Goal: Information Seeking & Learning: Learn about a topic

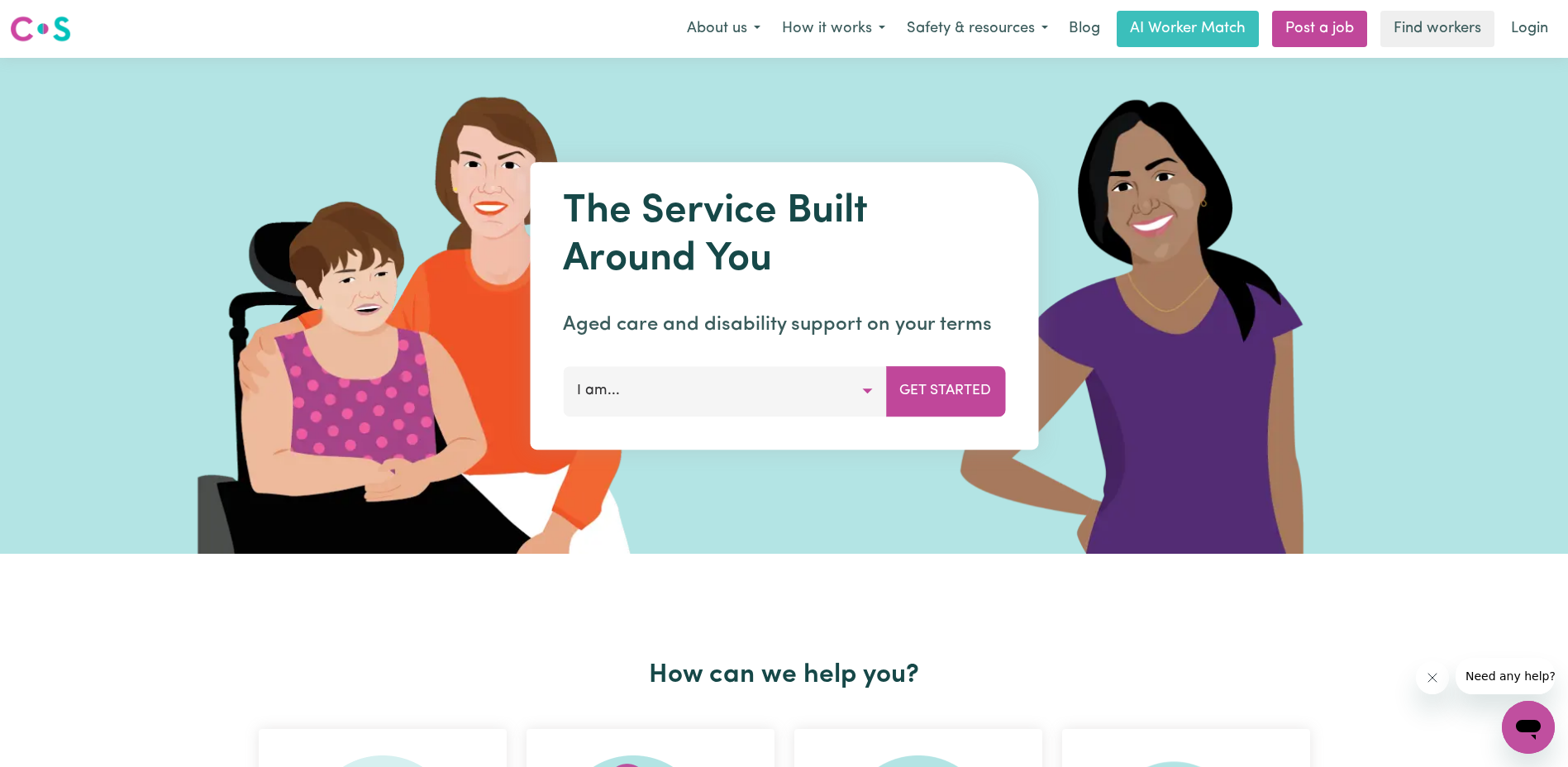
click at [759, 392] on button "I am..." at bounding box center [724, 391] width 323 height 50
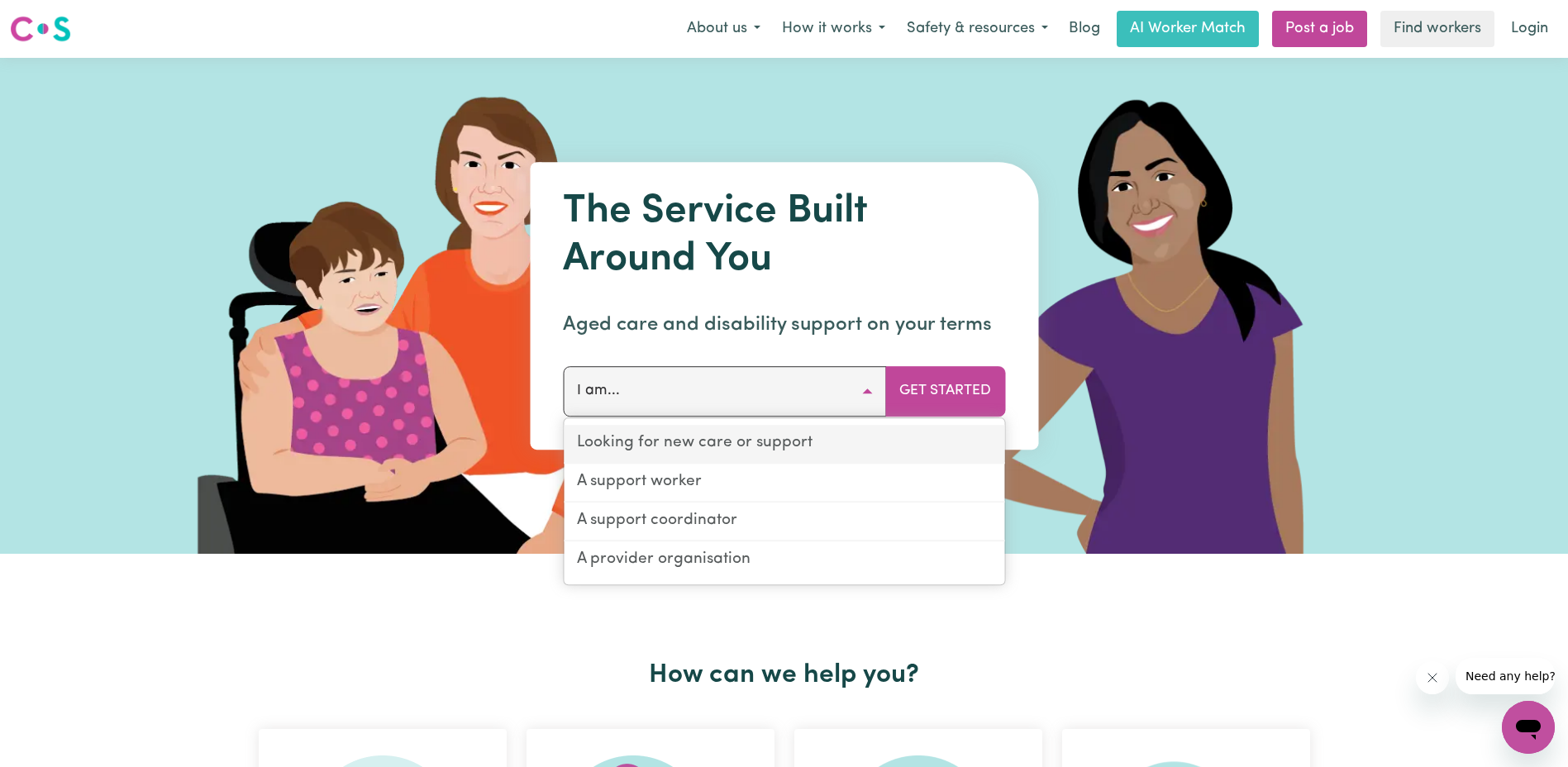
click at [773, 446] on link "Looking for new care or support" at bounding box center [784, 444] width 441 height 39
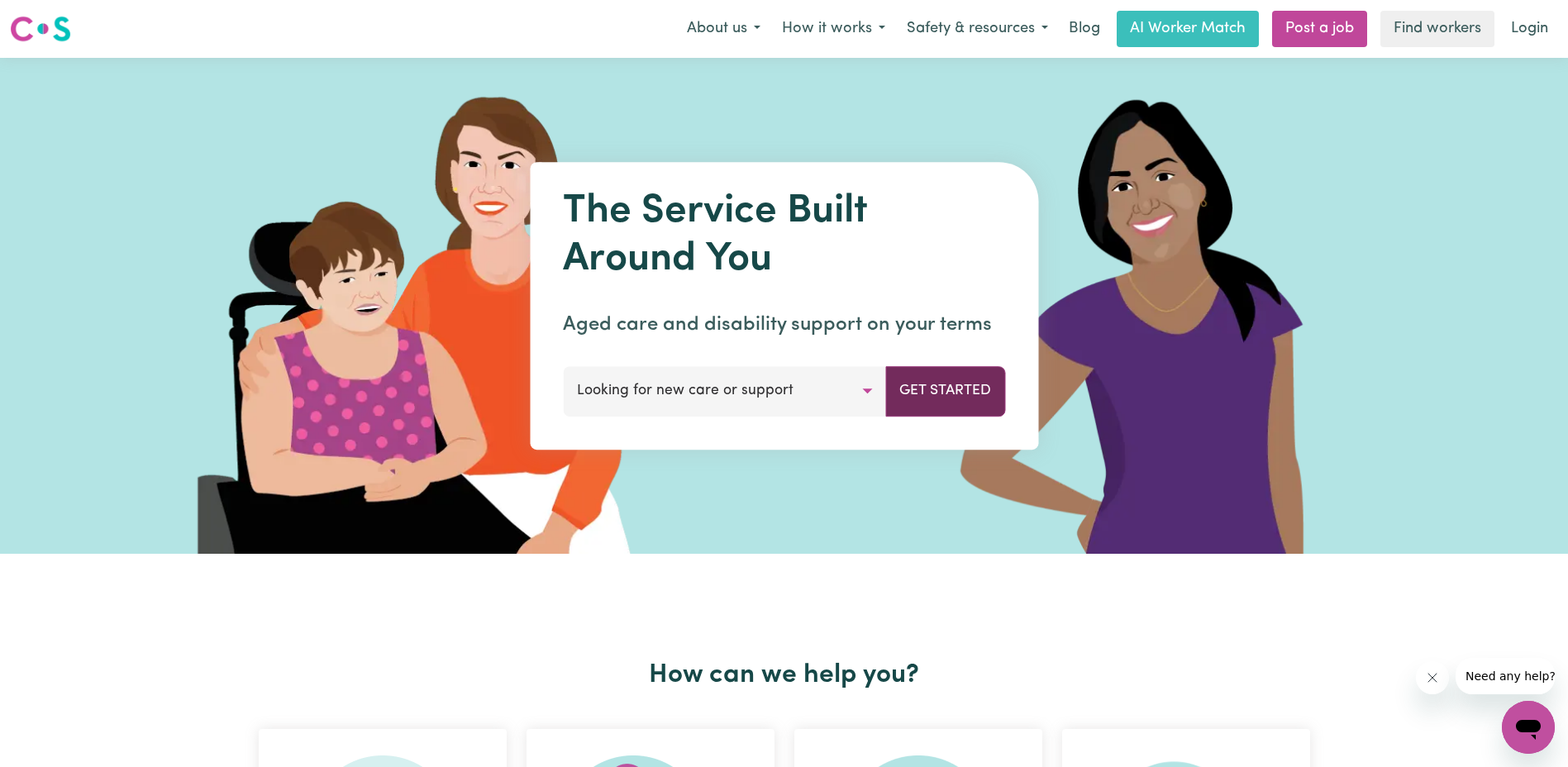
click at [978, 389] on button "Get Started" at bounding box center [945, 391] width 120 height 50
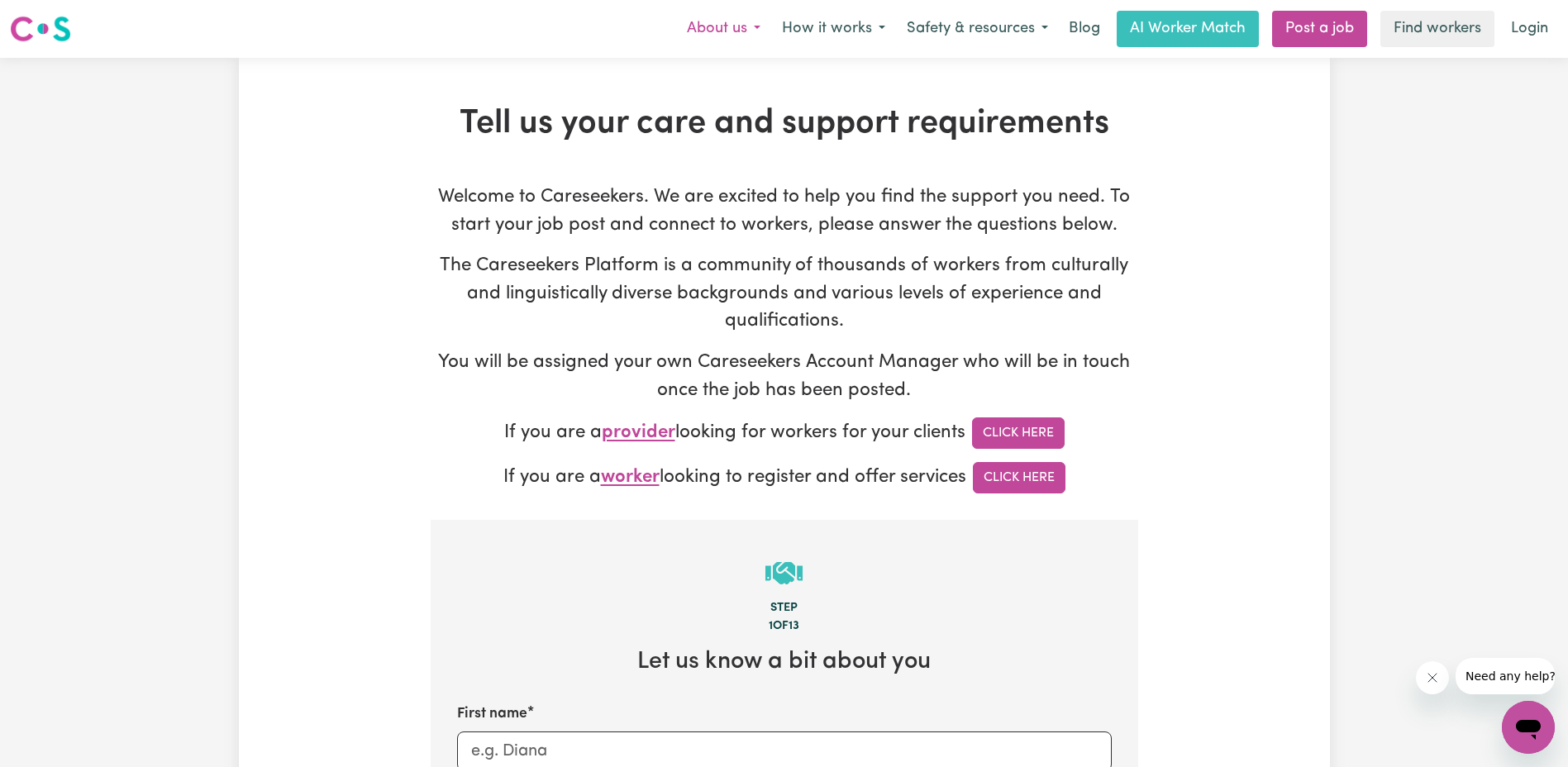
click at [755, 22] on button "About us" at bounding box center [724, 29] width 95 height 35
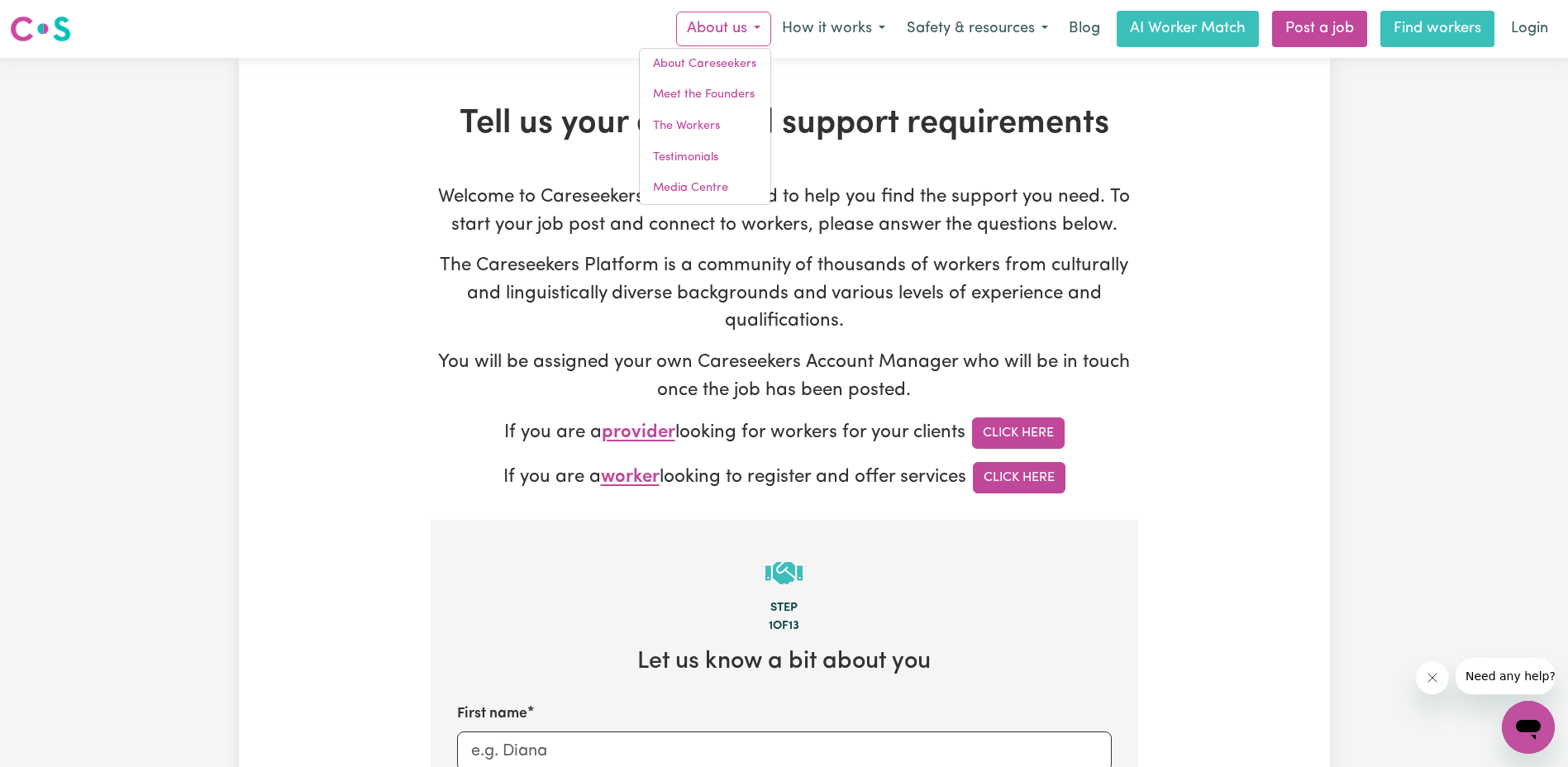
click at [1452, 37] on link "Find workers" at bounding box center [1437, 29] width 114 height 37
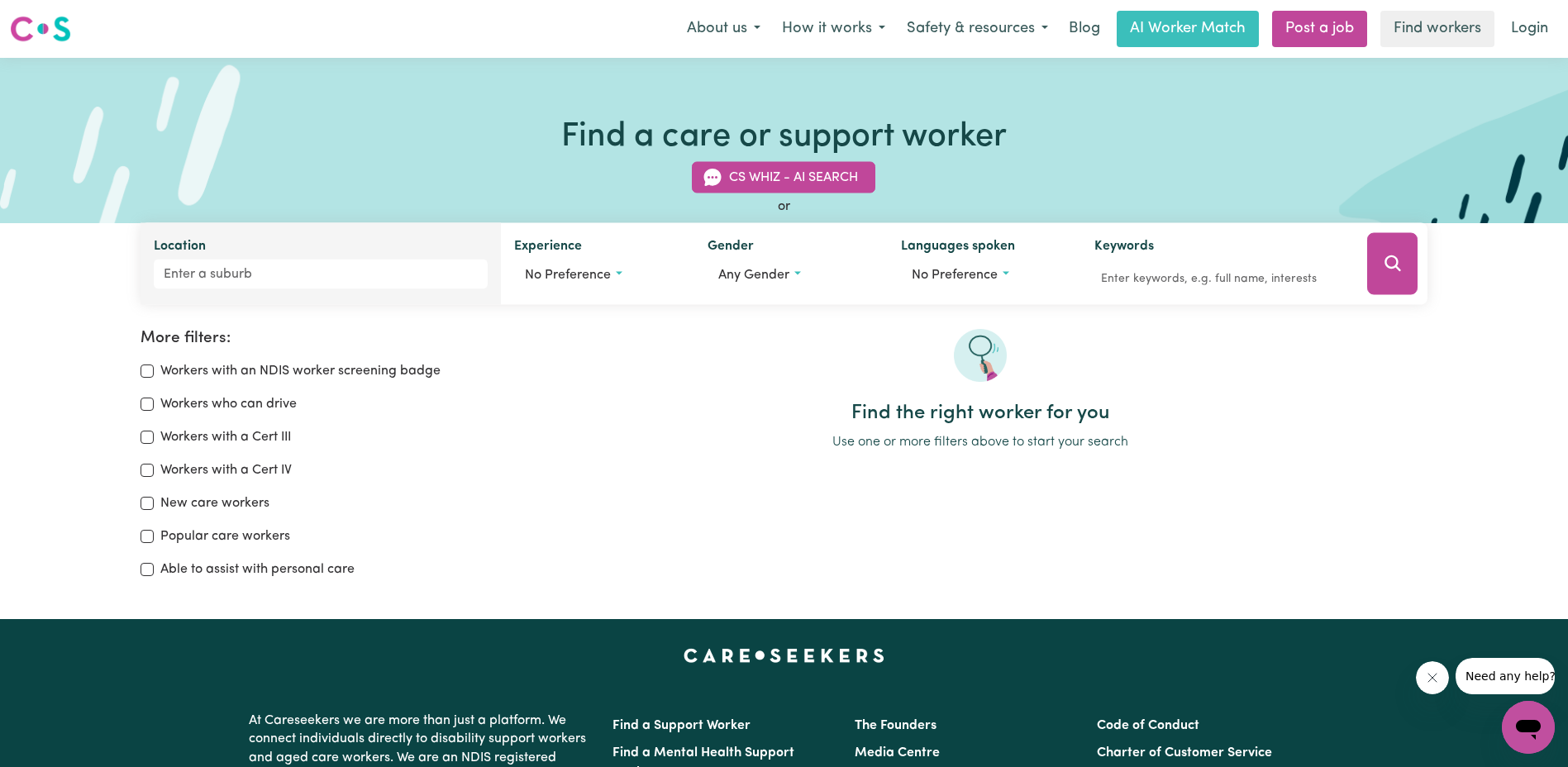
click at [397, 289] on div "Location" at bounding box center [321, 264] width 361 height 82
click at [396, 278] on input "Location" at bounding box center [321, 275] width 334 height 30
type input "[PERSON_NAME]"
type input "[PERSON_NAME][GEOGRAPHIC_DATA], 3750"
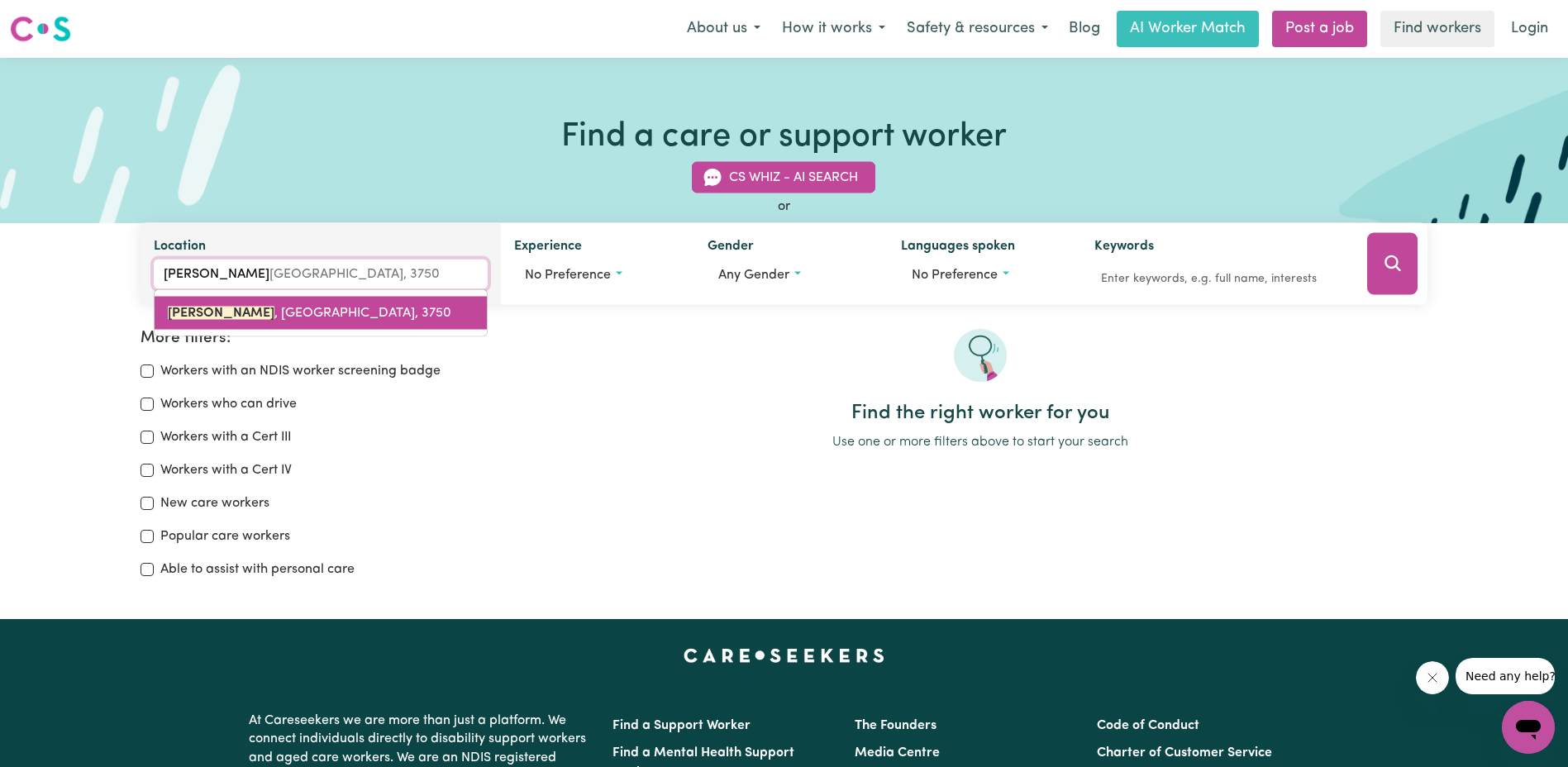
click at [352, 306] on link "[PERSON_NAME][GEOGRAPHIC_DATA], 3750" at bounding box center [321, 313] width 332 height 33
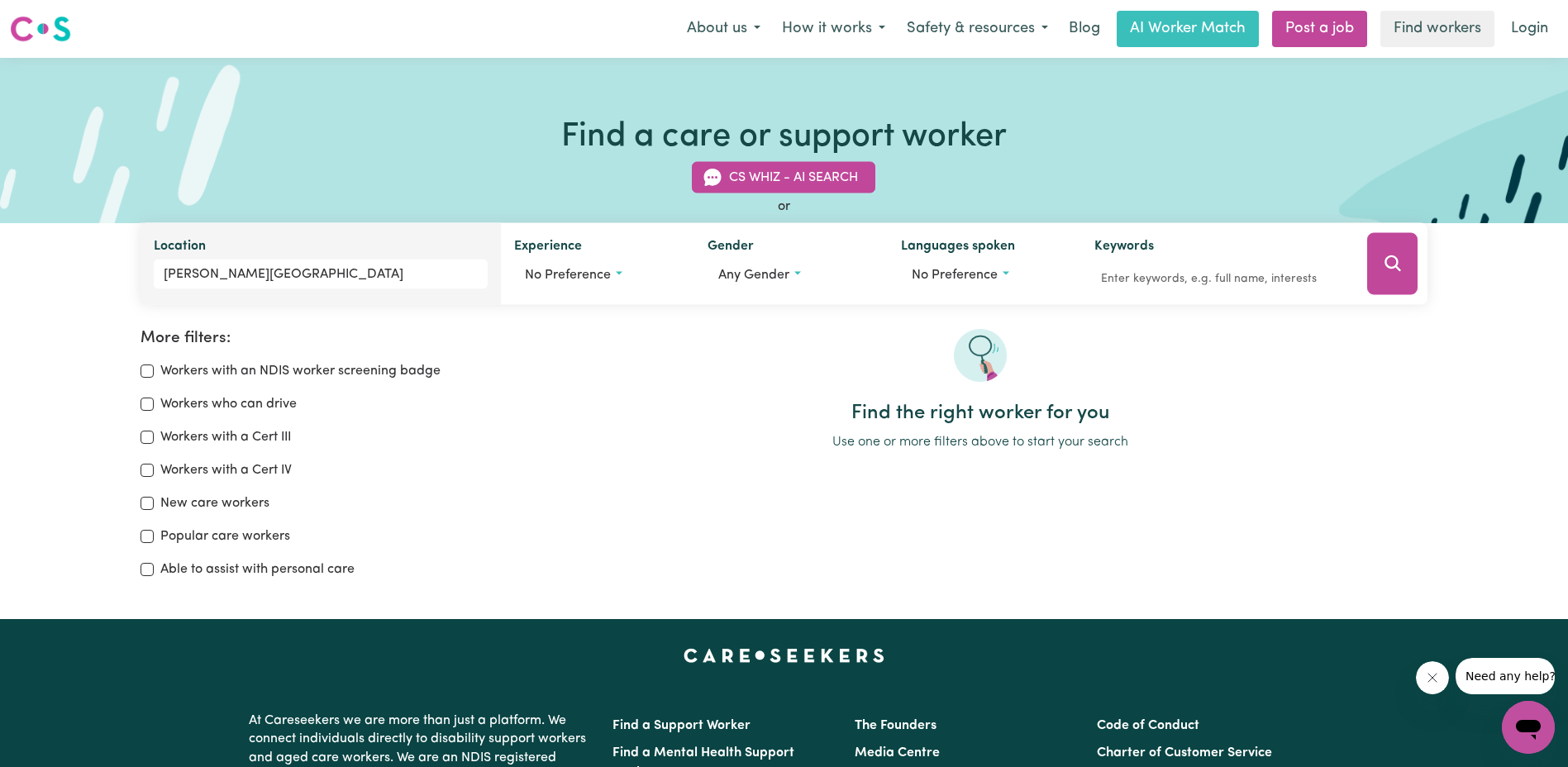
click at [1367, 264] on button "Search" at bounding box center [1392, 264] width 51 height 62
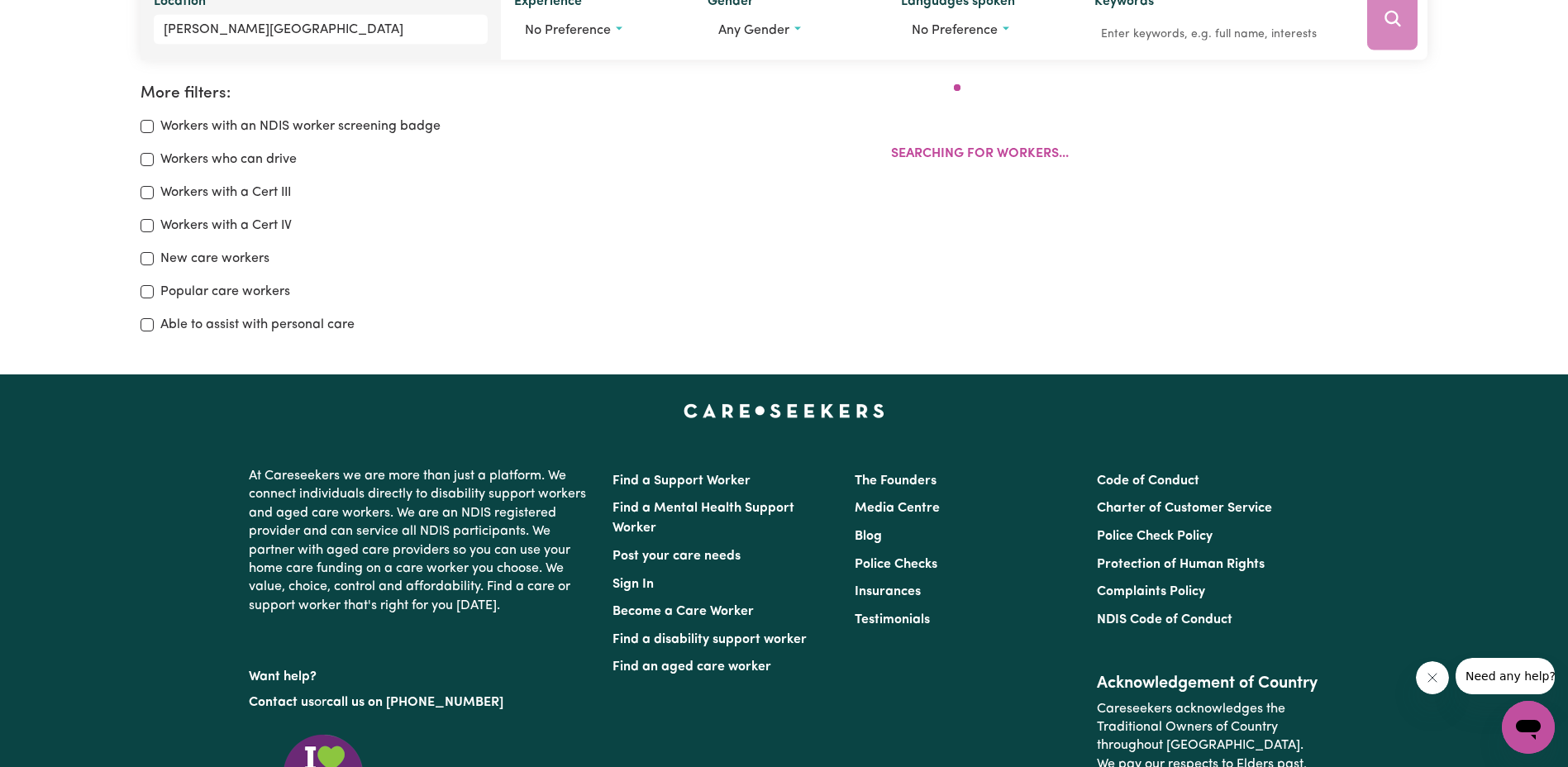
scroll to position [276, 0]
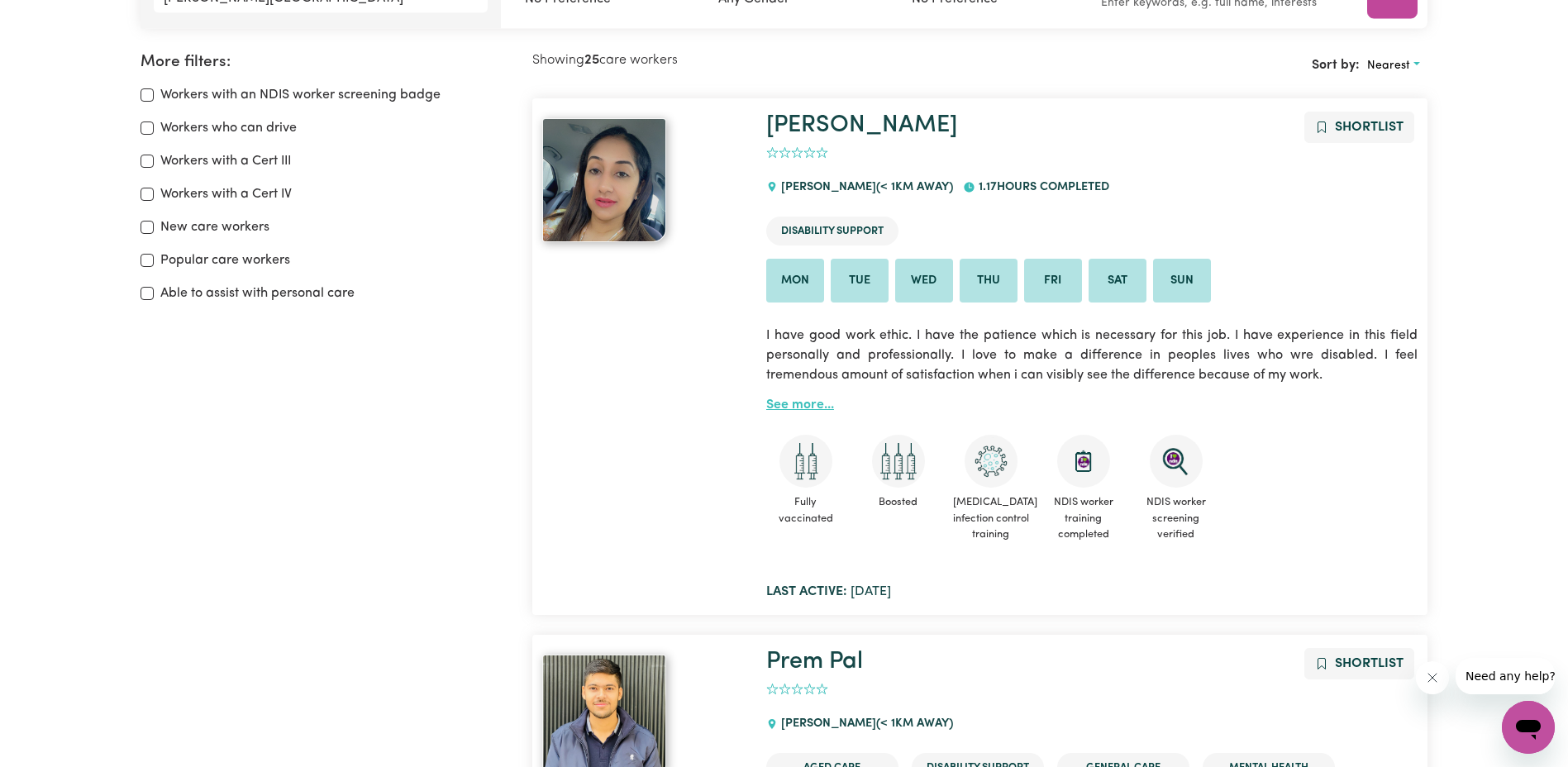
click at [789, 402] on link "See more..." at bounding box center [799, 406] width 67 height 13
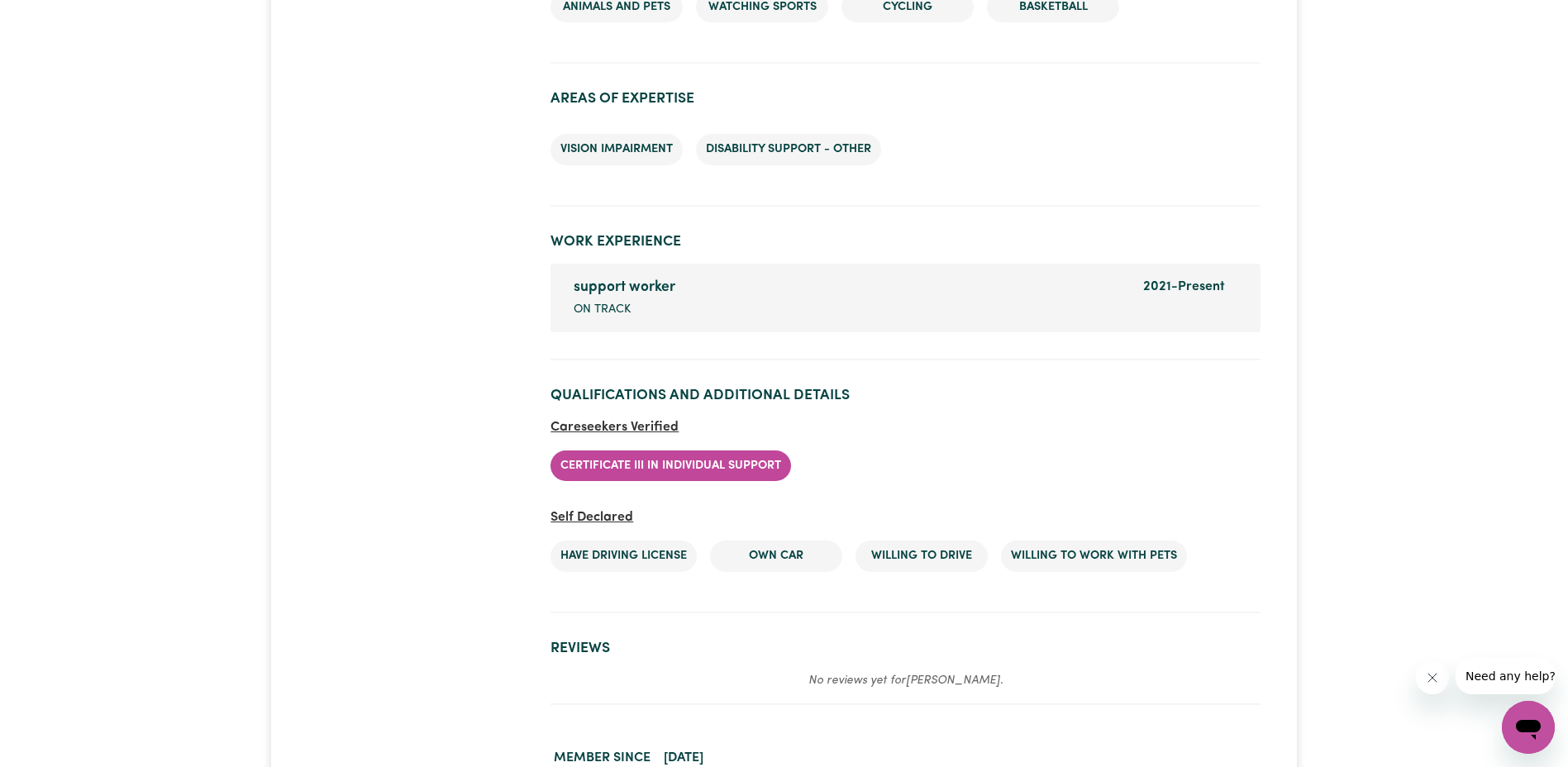
scroll to position [2067, 0]
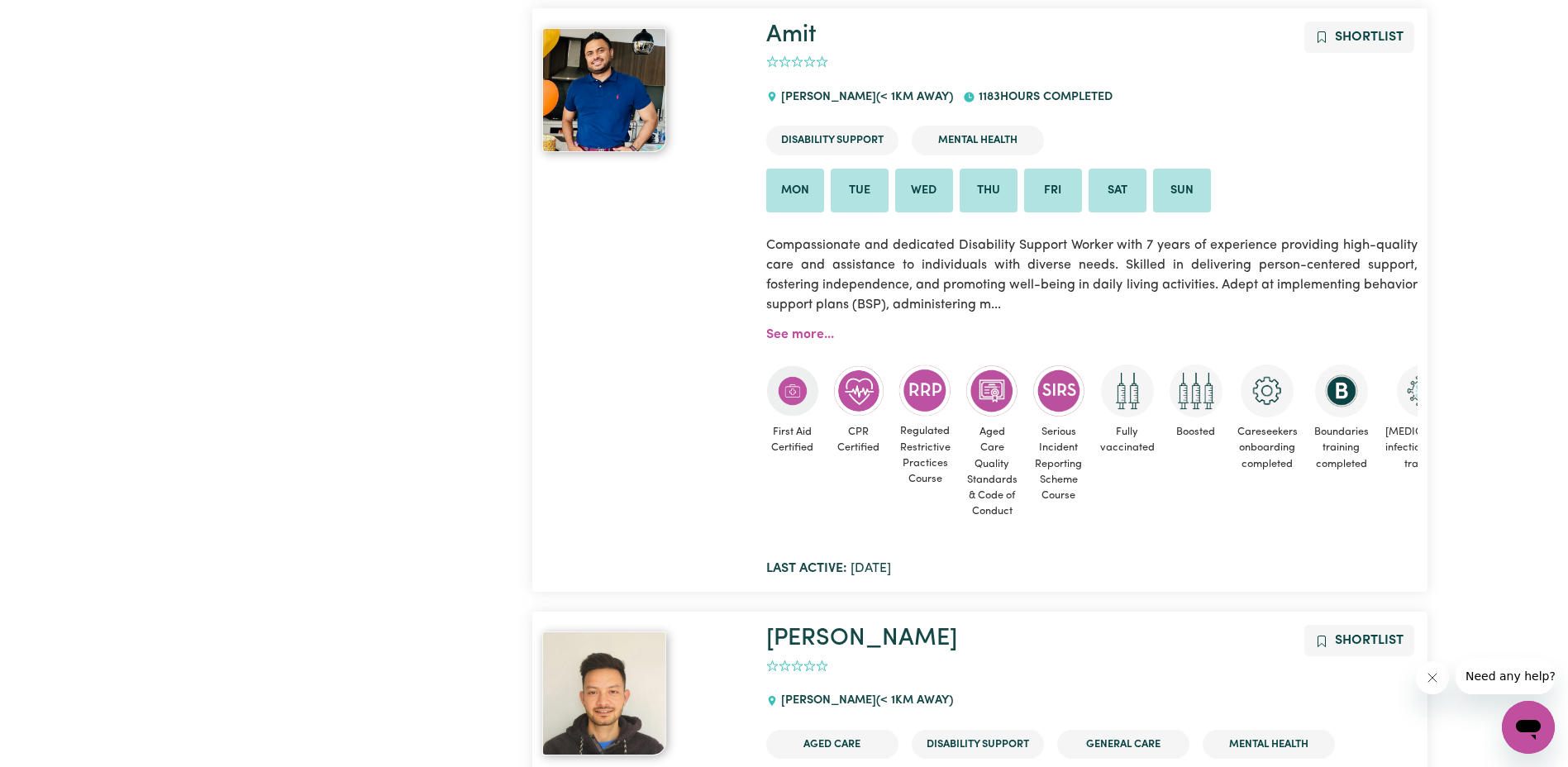
scroll to position [2095, 0]
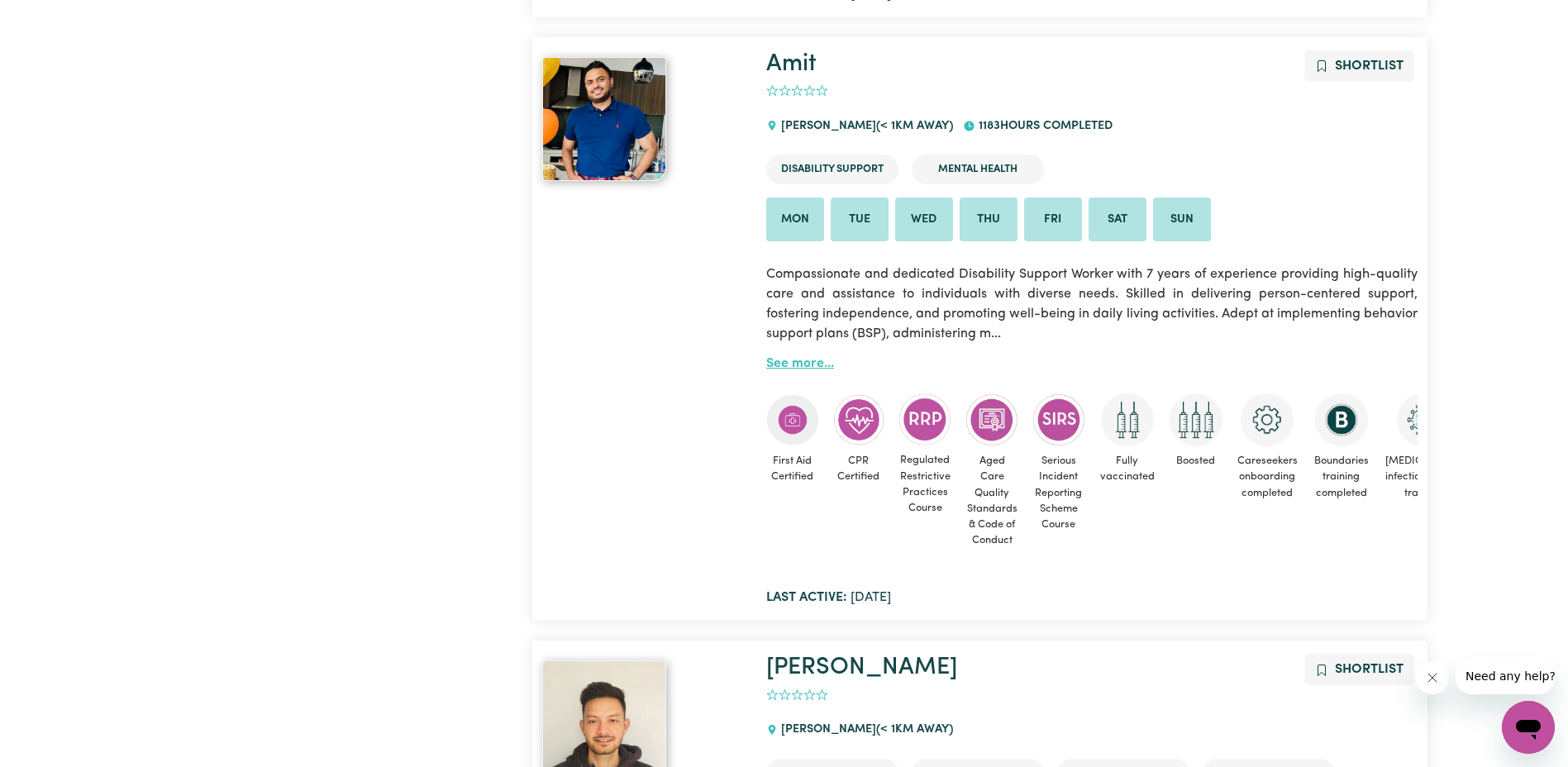
click at [809, 357] on link "See more..." at bounding box center [799, 364] width 67 height 13
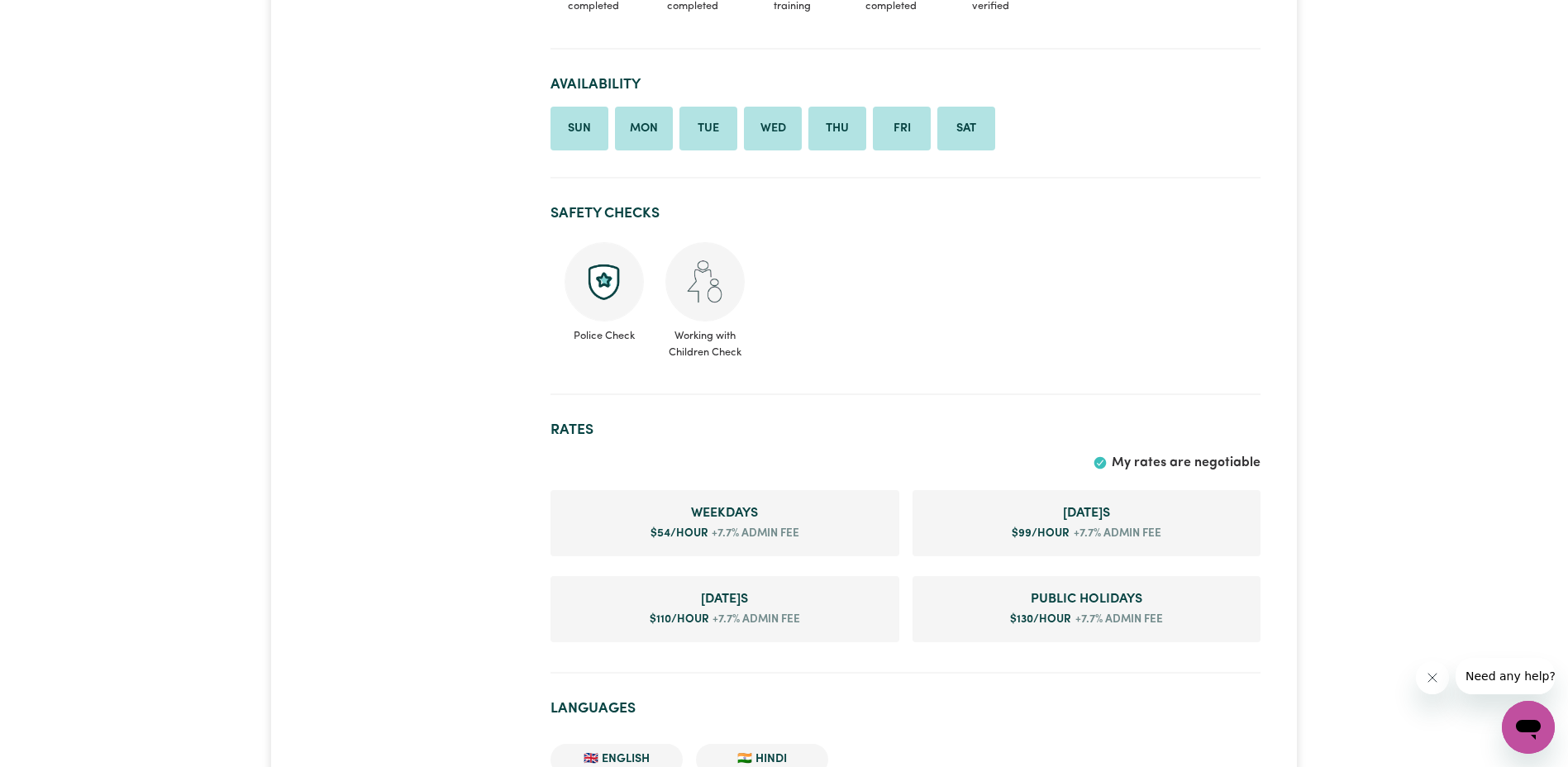
scroll to position [827, 0]
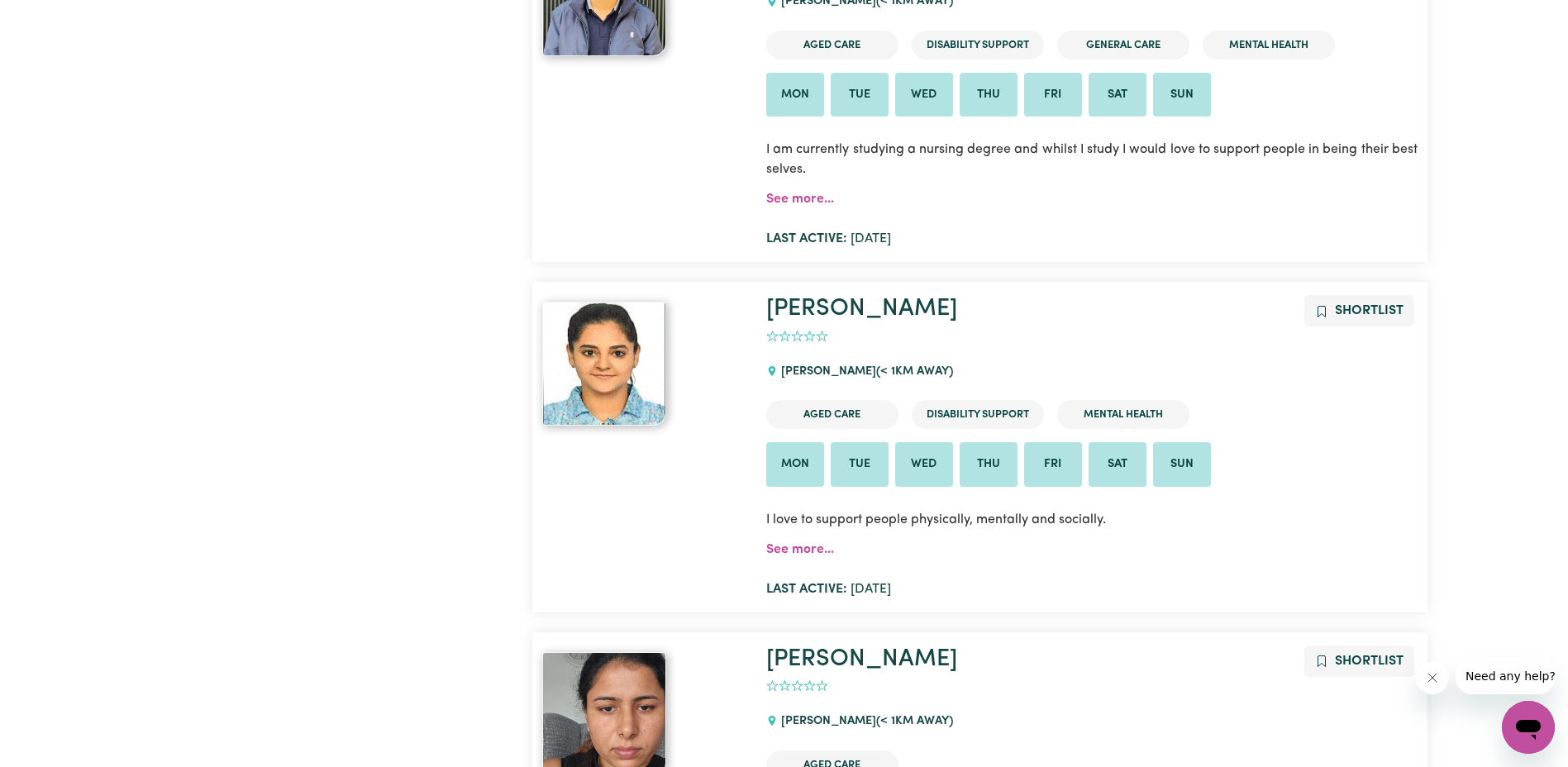
scroll to position [855, 0]
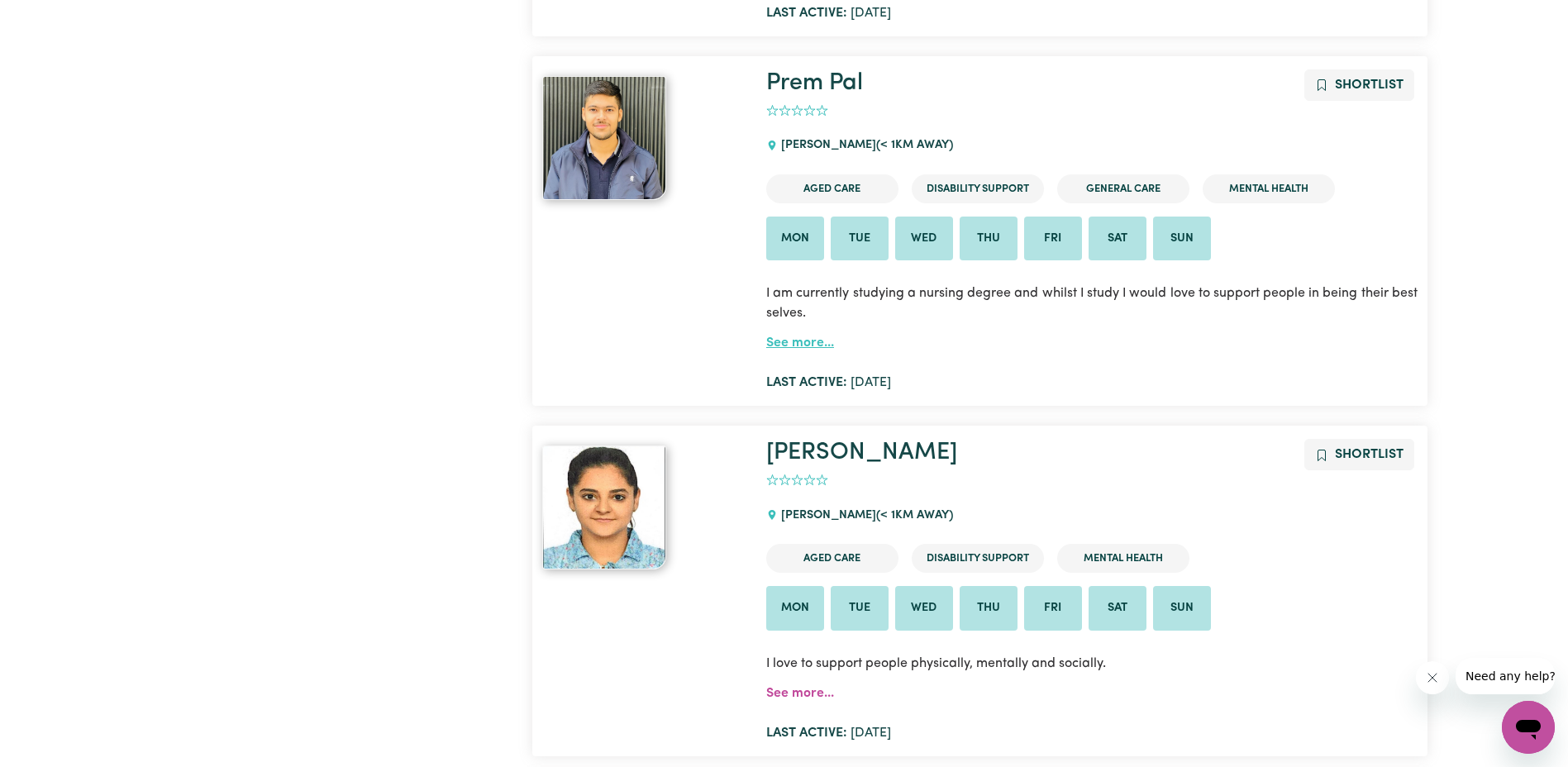
click at [799, 342] on link "See more..." at bounding box center [799, 343] width 67 height 13
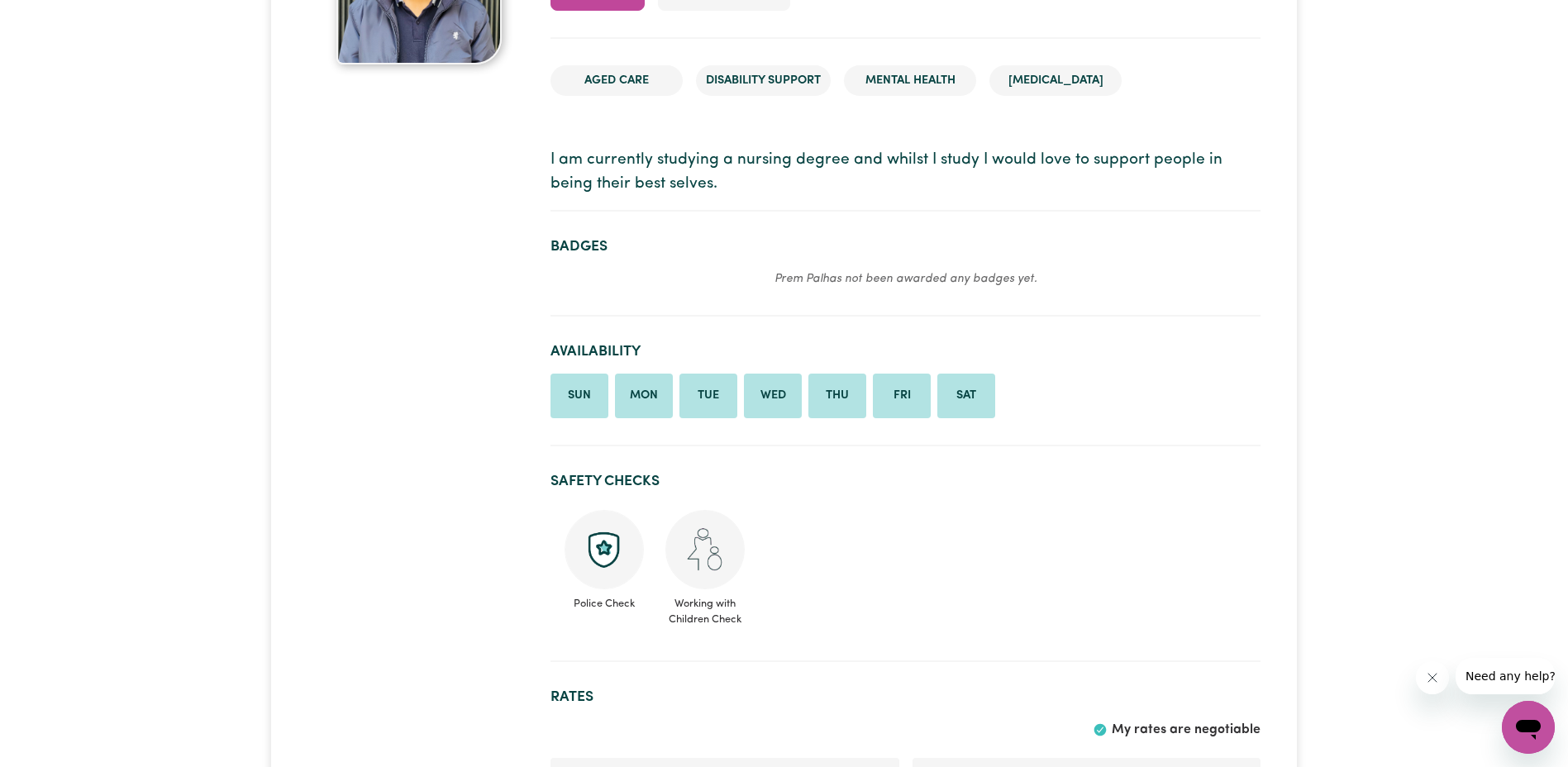
scroll to position [413, 0]
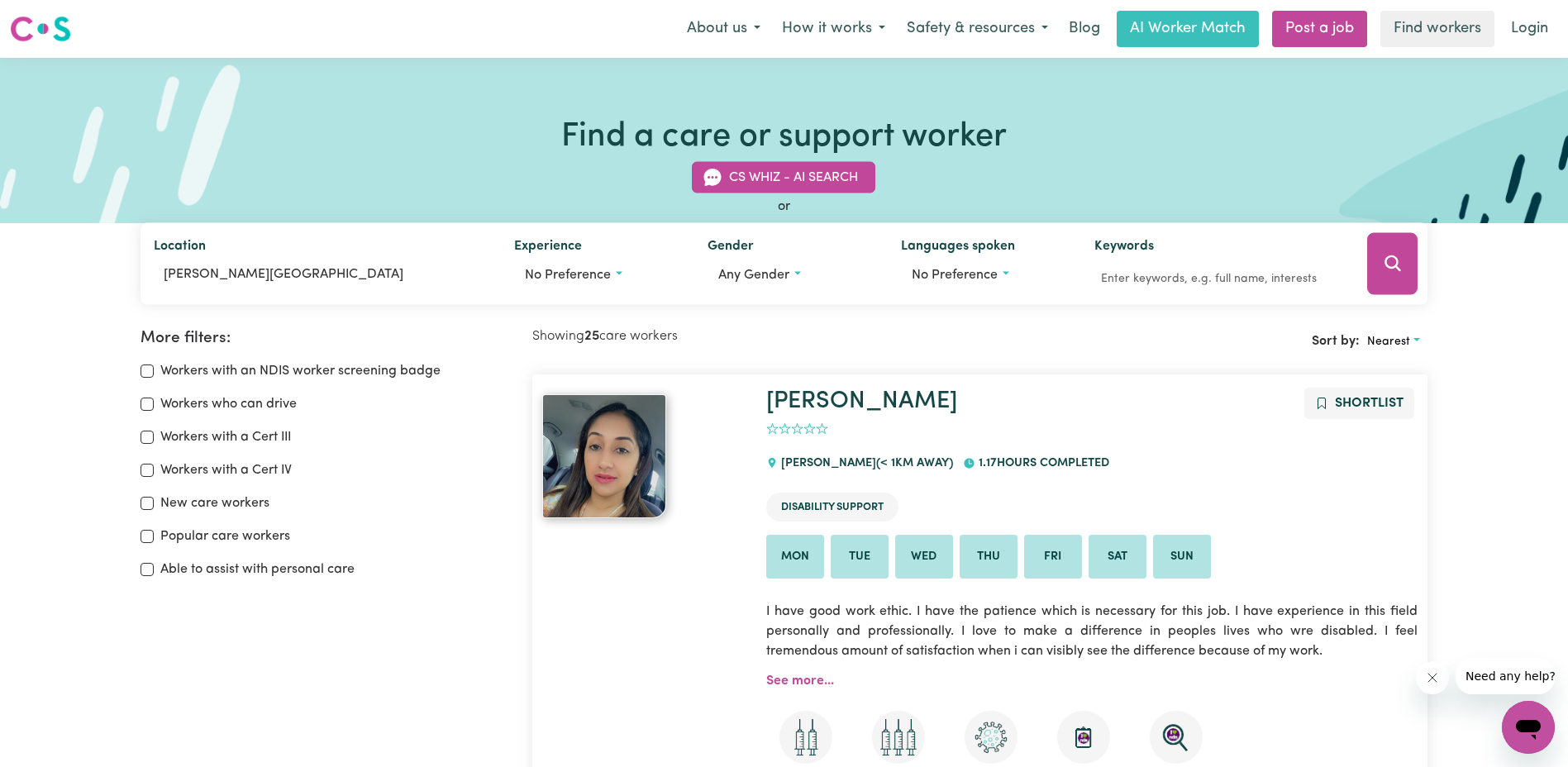
scroll to position [82, 0]
